Goal: Information Seeking & Learning: Learn about a topic

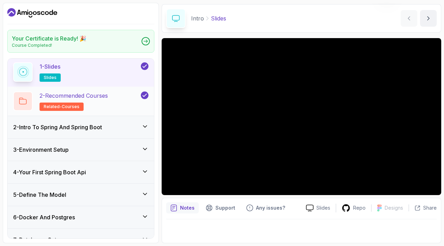
scroll to position [24, 0]
click at [102, 131] on h3 "2 - Intro To Spring And Spring Boot" at bounding box center [57, 127] width 89 height 8
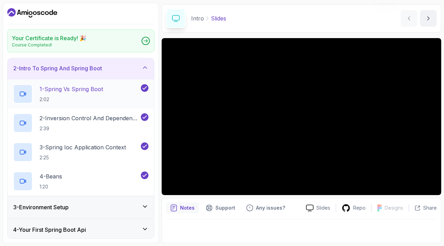
click at [103, 103] on p "2:02" at bounding box center [71, 99] width 63 height 7
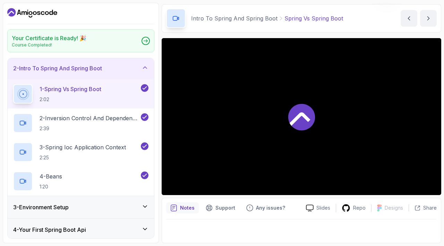
scroll to position [40, 0]
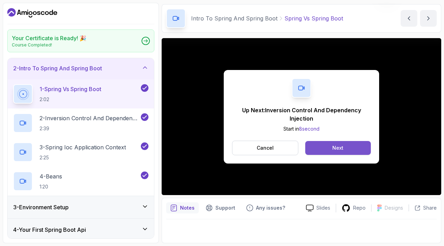
click at [314, 141] on button "Next" at bounding box center [338, 148] width 66 height 14
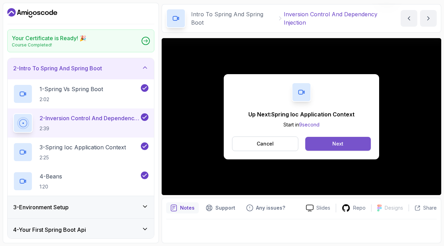
click at [329, 137] on button "Next" at bounding box center [338, 144] width 66 height 14
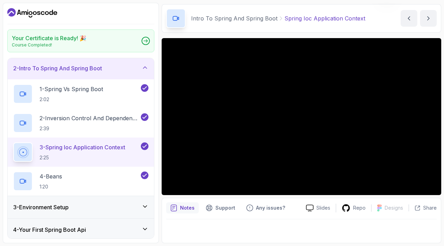
click at [357, 228] on div at bounding box center [301, 228] width 270 height 19
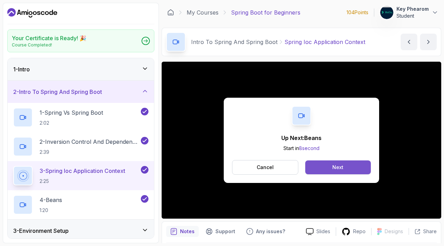
click at [337, 174] on button "Next" at bounding box center [338, 168] width 66 height 14
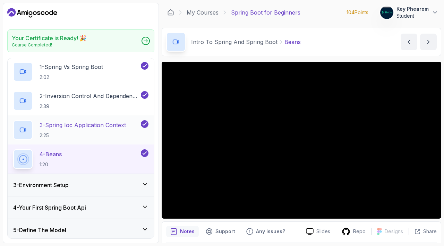
scroll to position [46, 0]
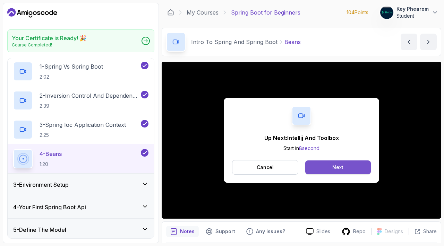
click at [358, 174] on button "Next" at bounding box center [338, 168] width 66 height 14
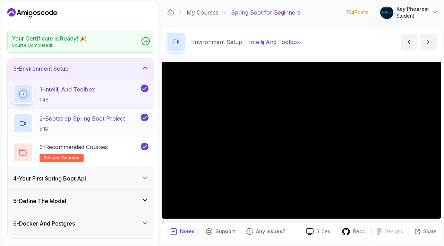
click at [105, 132] on p "5:18" at bounding box center [82, 129] width 85 height 7
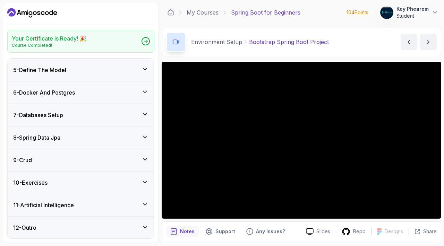
scroll to position [228, 0]
click at [71, 225] on div "12 - Outro" at bounding box center [80, 228] width 135 height 8
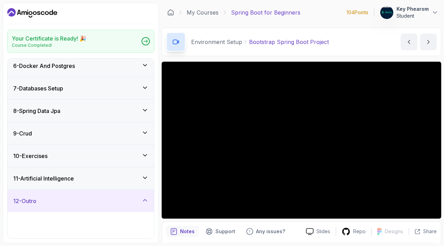
scroll to position [130, 0]
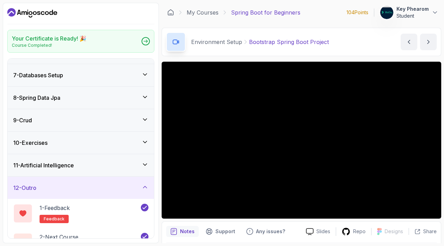
click at [144, 191] on icon at bounding box center [144, 187] width 7 height 7
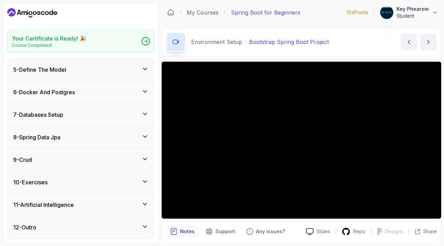
click at [144, 226] on icon at bounding box center [144, 227] width 3 height 2
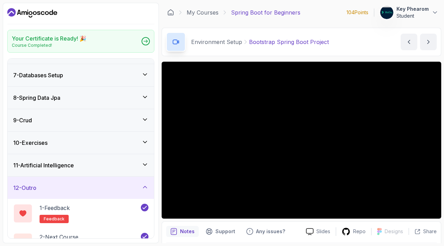
click at [144, 165] on icon at bounding box center [144, 165] width 3 height 2
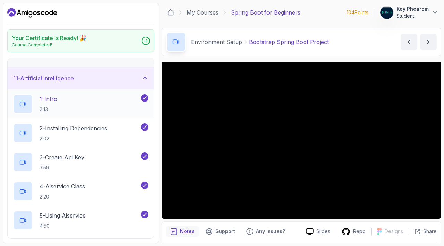
scroll to position [207, 0]
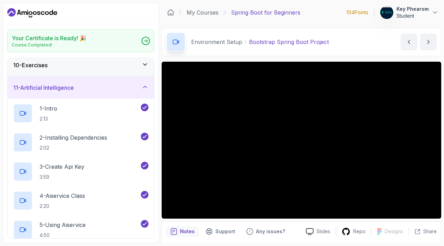
click at [145, 90] on icon at bounding box center [144, 87] width 7 height 7
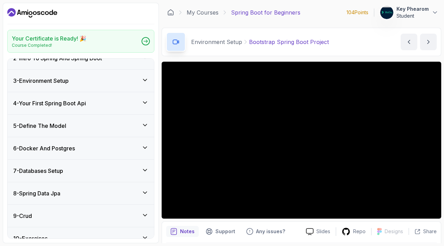
scroll to position [0, 0]
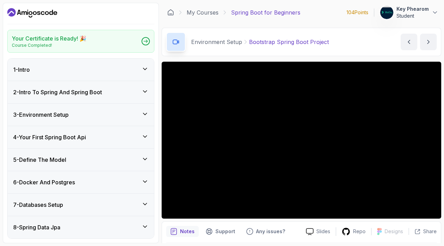
click at [138, 119] on div "3 - Environment Setup" at bounding box center [80, 115] width 135 height 8
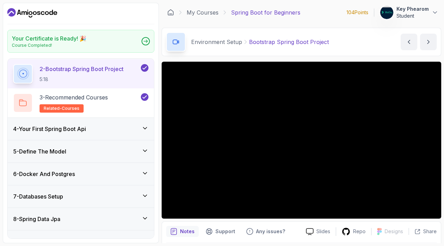
scroll to position [96, 0]
click at [129, 112] on div "3 - Recommended Courses related-courses" at bounding box center [76, 102] width 126 height 19
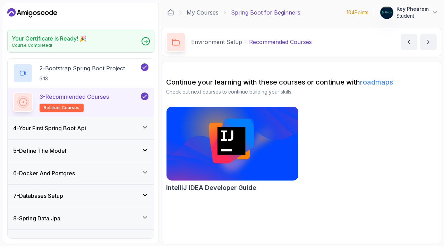
click at [86, 132] on h3 "4 - Your First Spring Boot Api" at bounding box center [49, 128] width 73 height 8
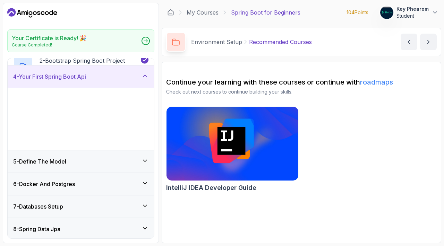
scroll to position [80, 0]
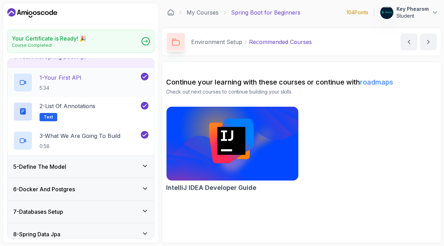
click at [127, 92] on div "1 - Your First API 5:34" at bounding box center [76, 82] width 126 height 19
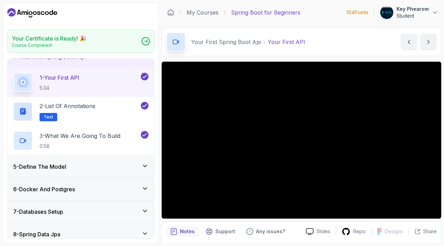
click at [13, 73] on button "1 - Your First API 5:34" at bounding box center [80, 82] width 135 height 19
